Goal: Transaction & Acquisition: Purchase product/service

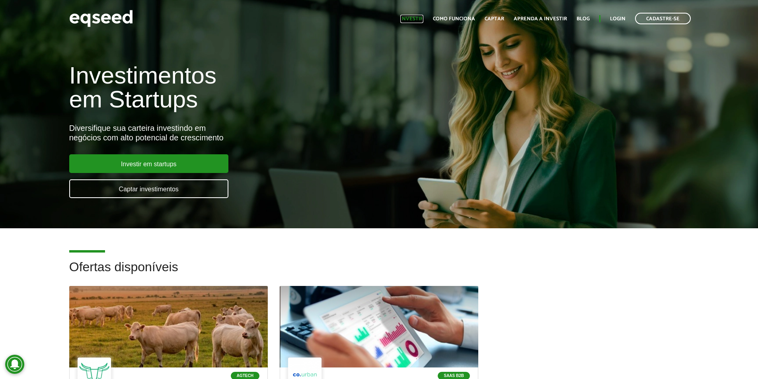
click at [422, 19] on link "Investir" at bounding box center [411, 18] width 23 height 5
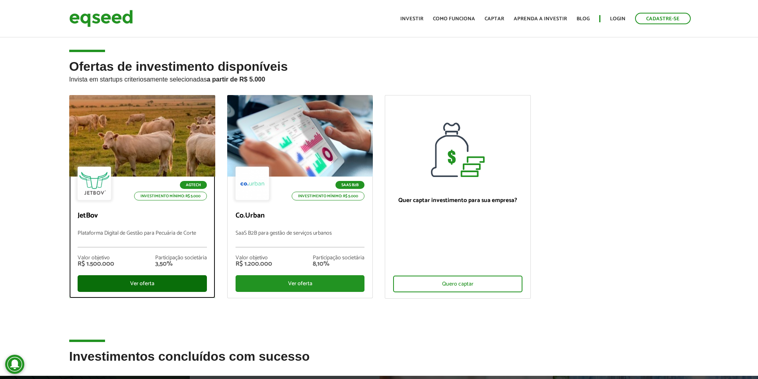
click at [154, 282] on div "Ver oferta" at bounding box center [142, 283] width 129 height 17
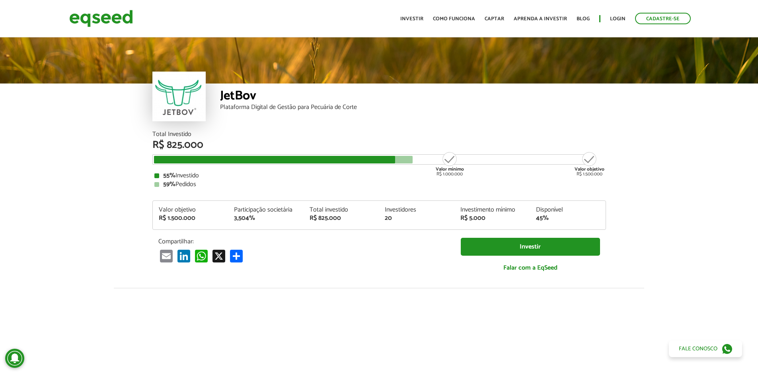
scroll to position [981, 0]
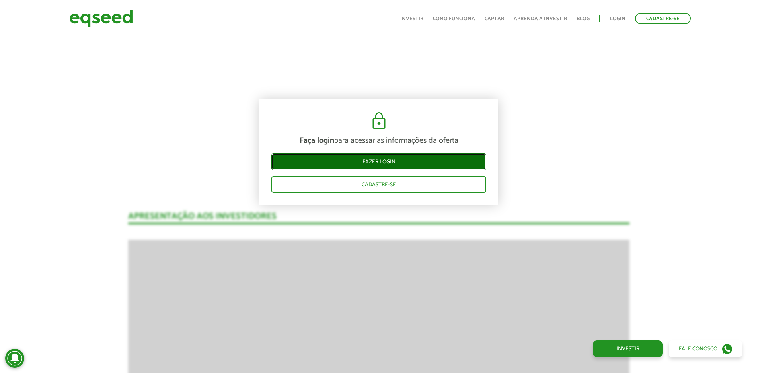
click at [389, 161] on link "Fazer login" at bounding box center [378, 162] width 215 height 17
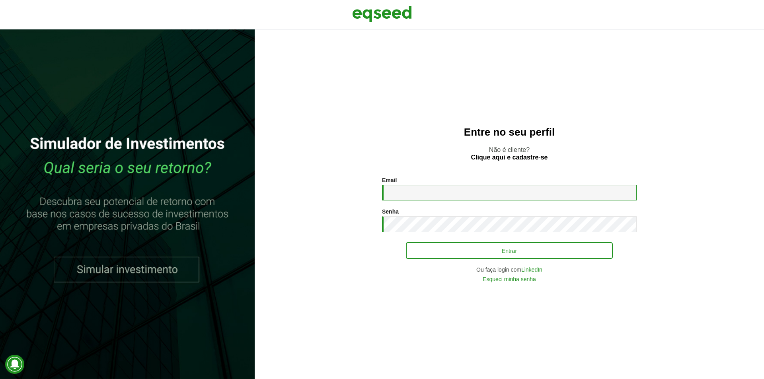
type input "**********"
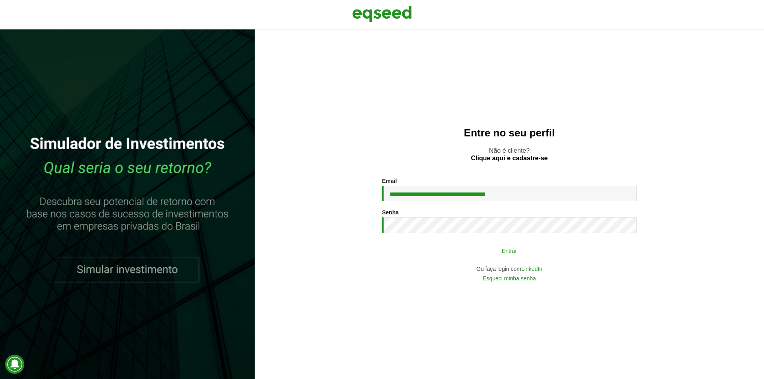
click at [432, 244] on button "Entrar" at bounding box center [509, 250] width 207 height 15
